Goal: Use online tool/utility: Utilize a website feature to perform a specific function

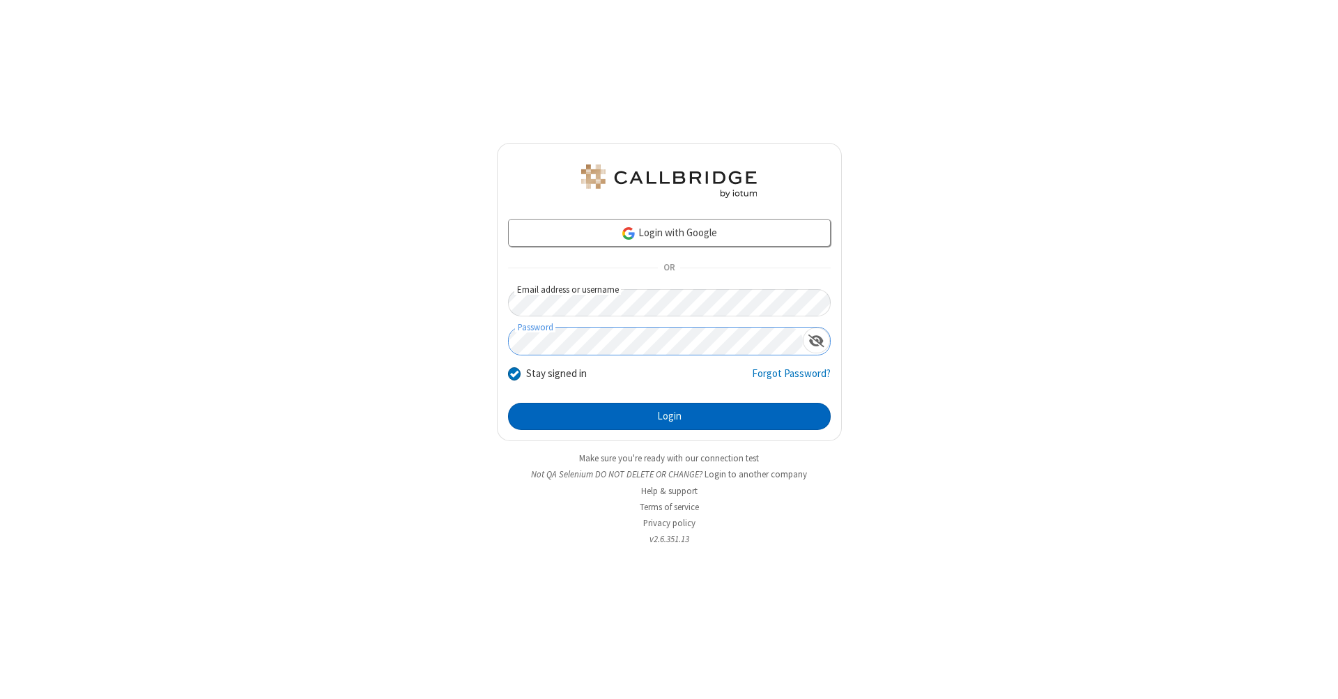
click at [669, 417] on button "Login" at bounding box center [669, 417] width 323 height 28
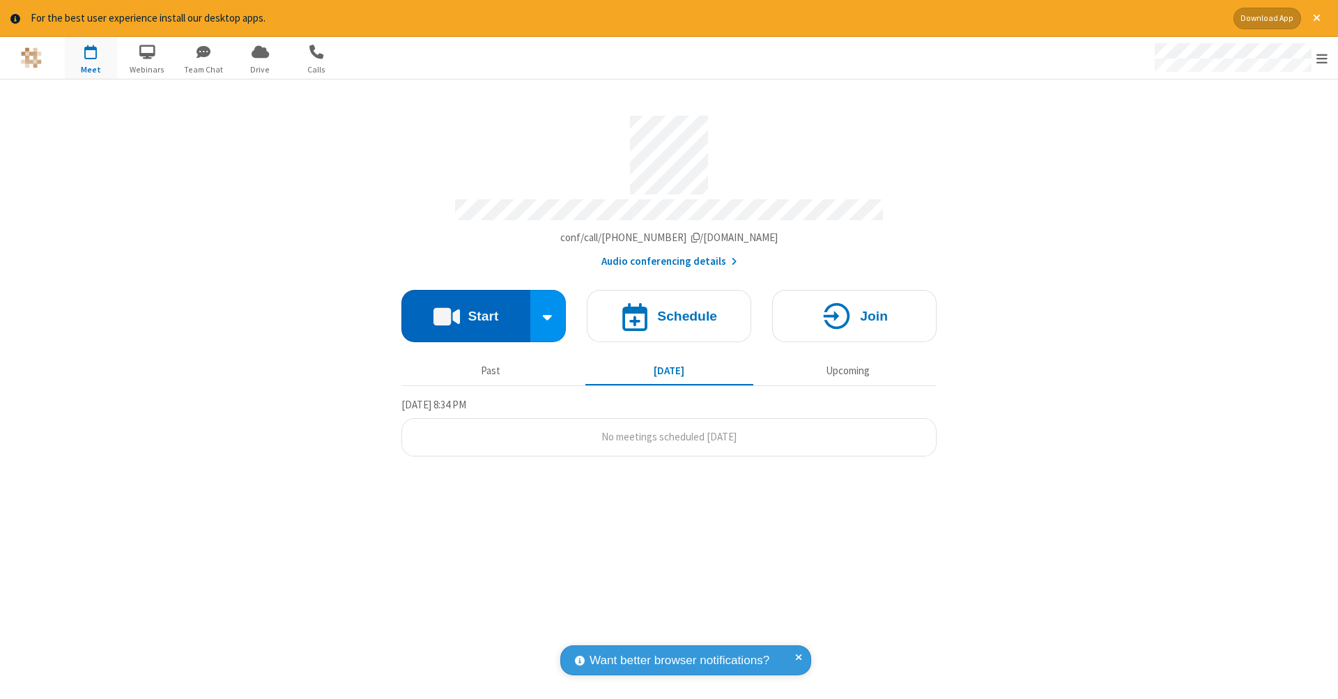
click at [465, 309] on button "Start" at bounding box center [465, 316] width 129 height 52
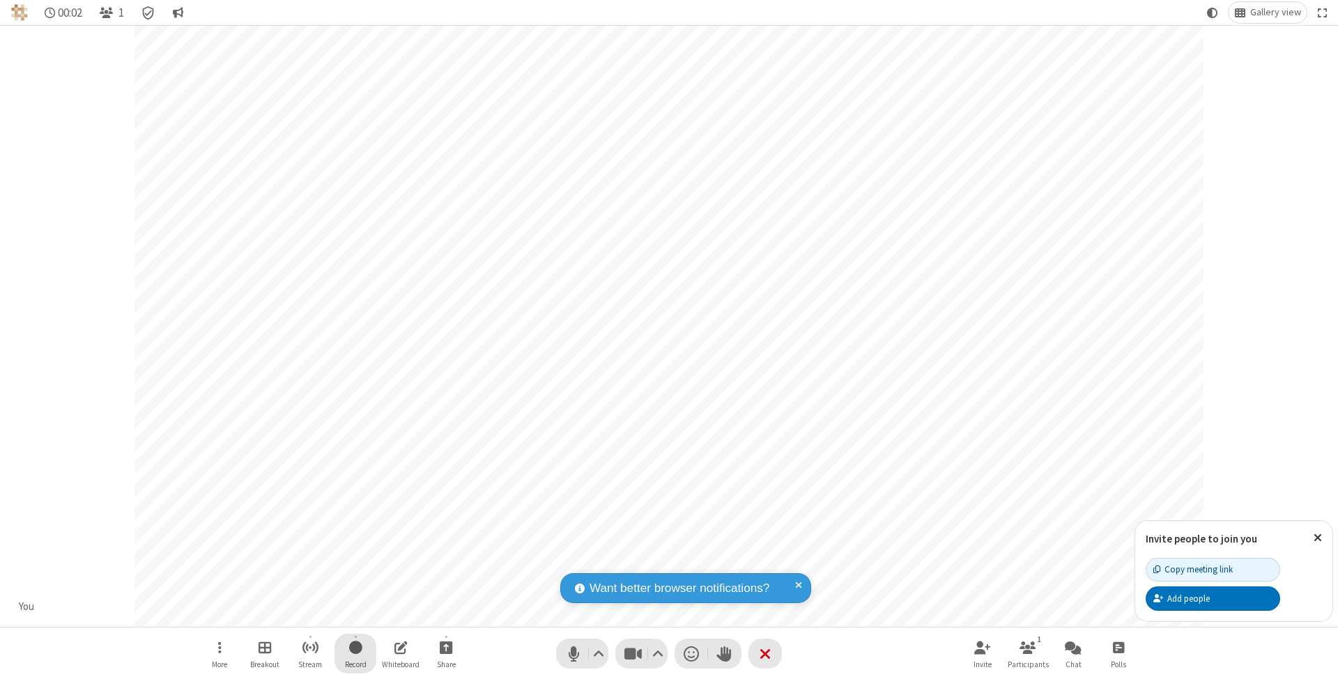
click at [355, 654] on span "Start recording" at bounding box center [355, 647] width 13 height 17
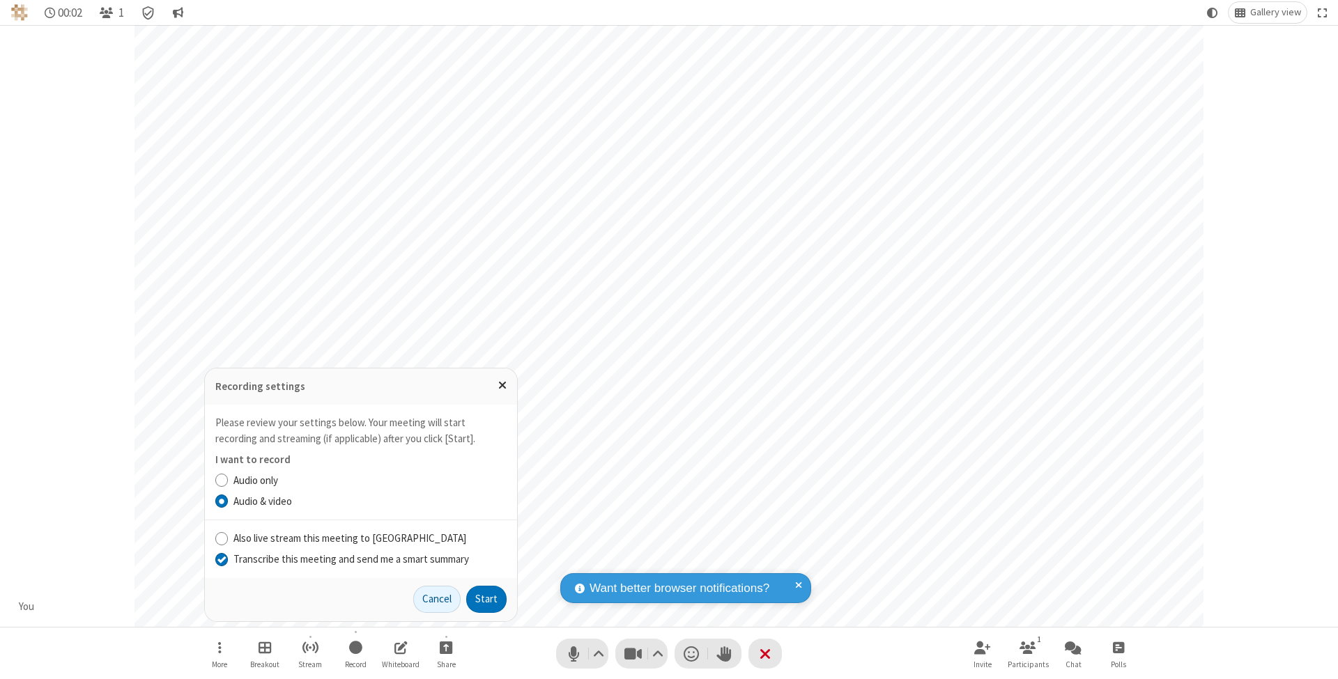
click at [221, 560] on input "Transcribe this meeting and send me a smart summary" at bounding box center [221, 559] width 13 height 15
click at [486, 599] on button "Start" at bounding box center [486, 600] width 40 height 28
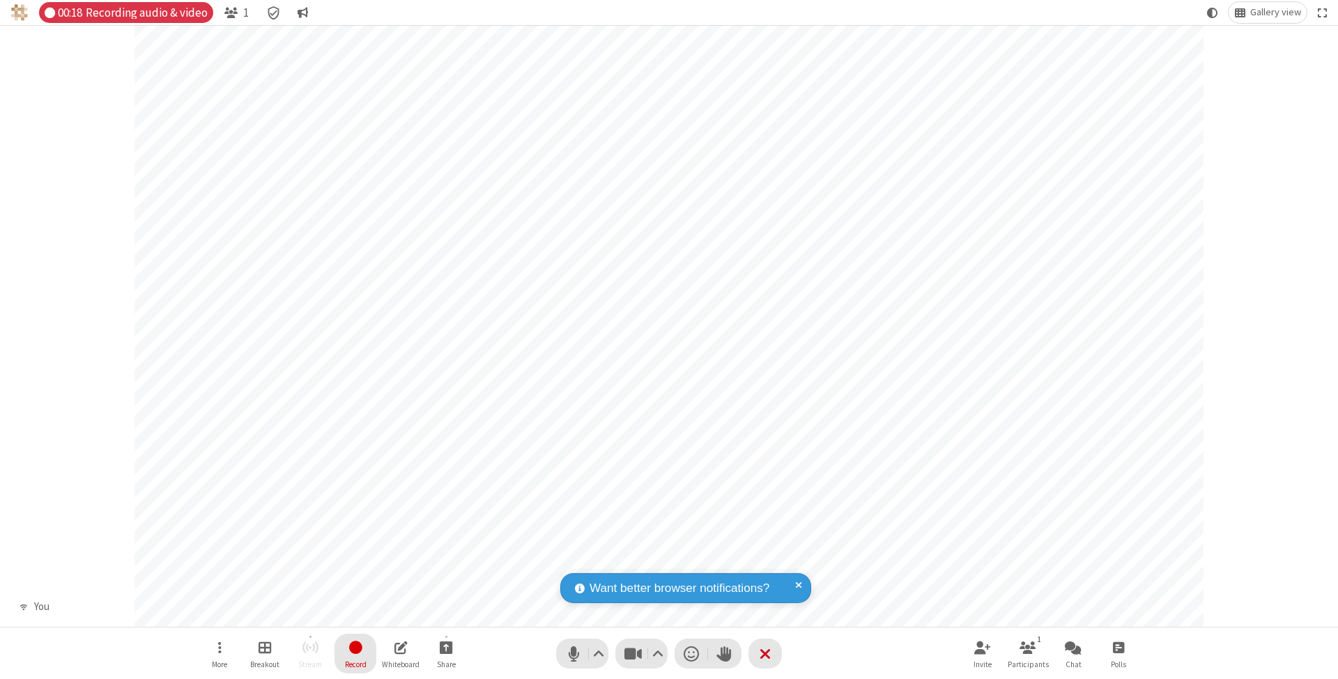
click at [355, 654] on span "Stop recording" at bounding box center [355, 647] width 16 height 17
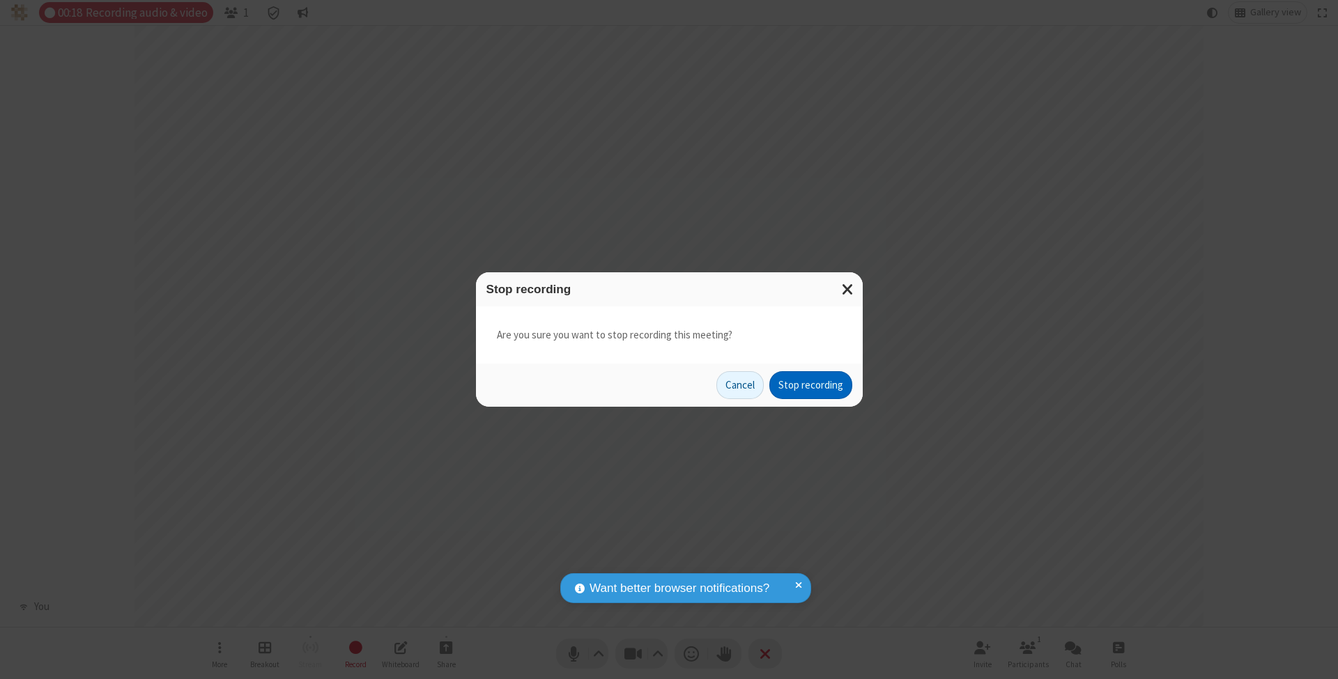
click at [810, 385] on button "Stop recording" at bounding box center [810, 385] width 83 height 28
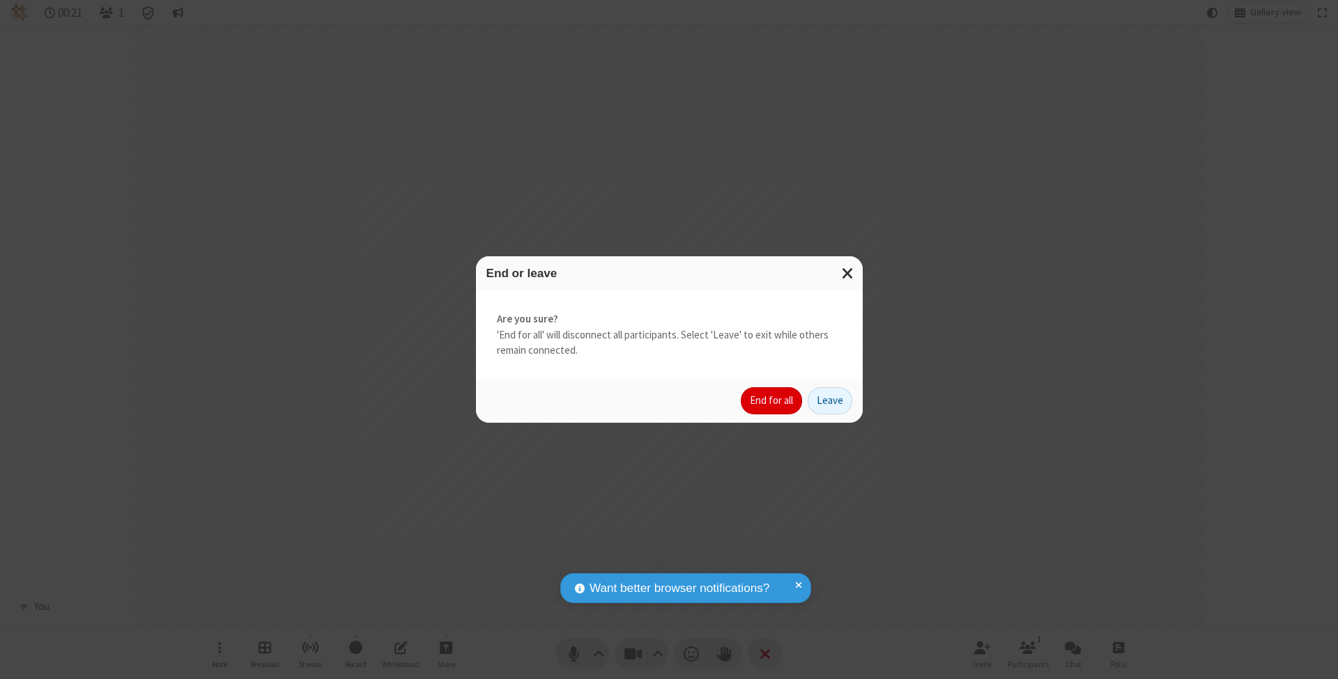
click at [772, 400] on button "End for all" at bounding box center [771, 401] width 61 height 28
